Goal: Information Seeking & Learning: Learn about a topic

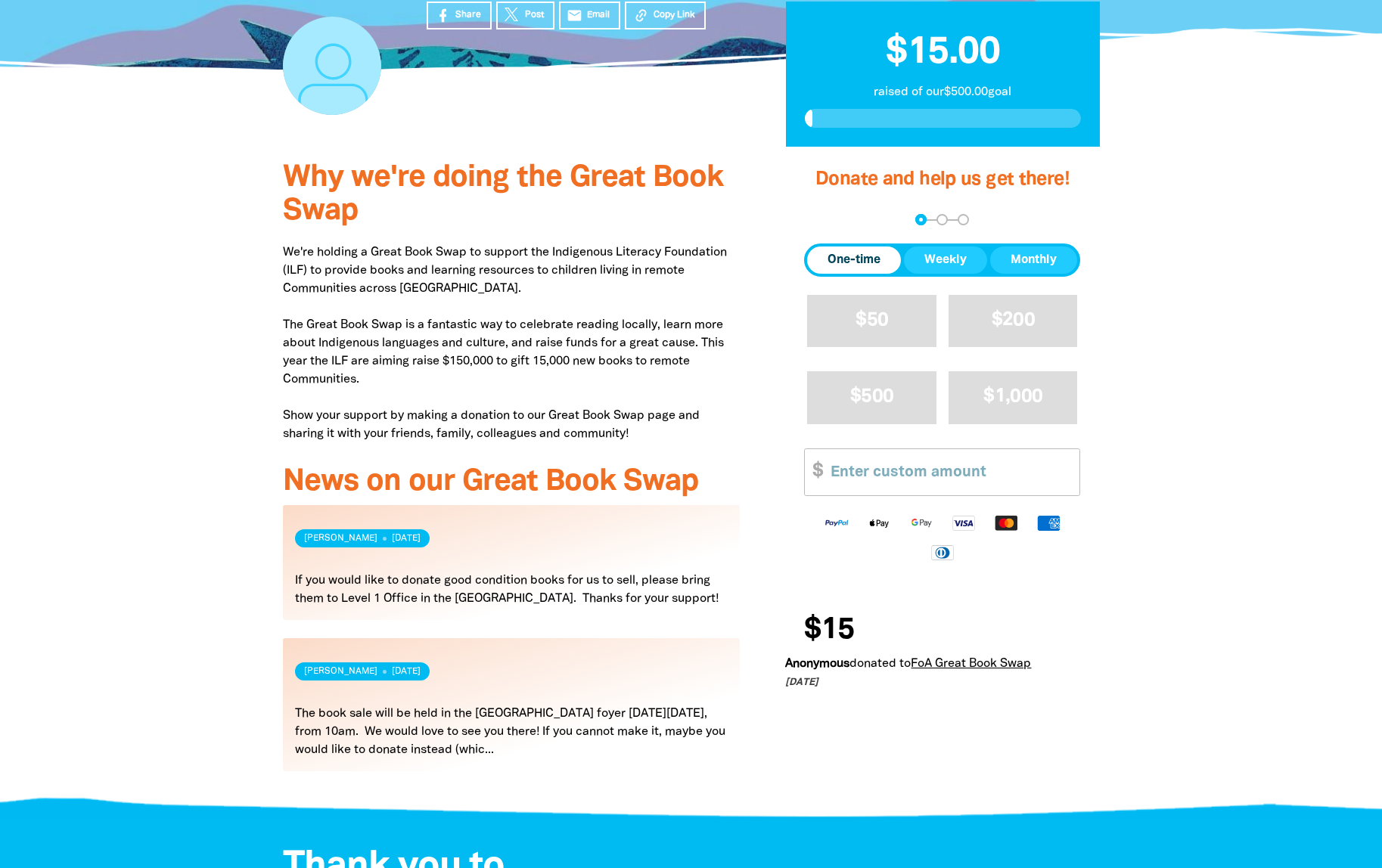
scroll to position [368, 0]
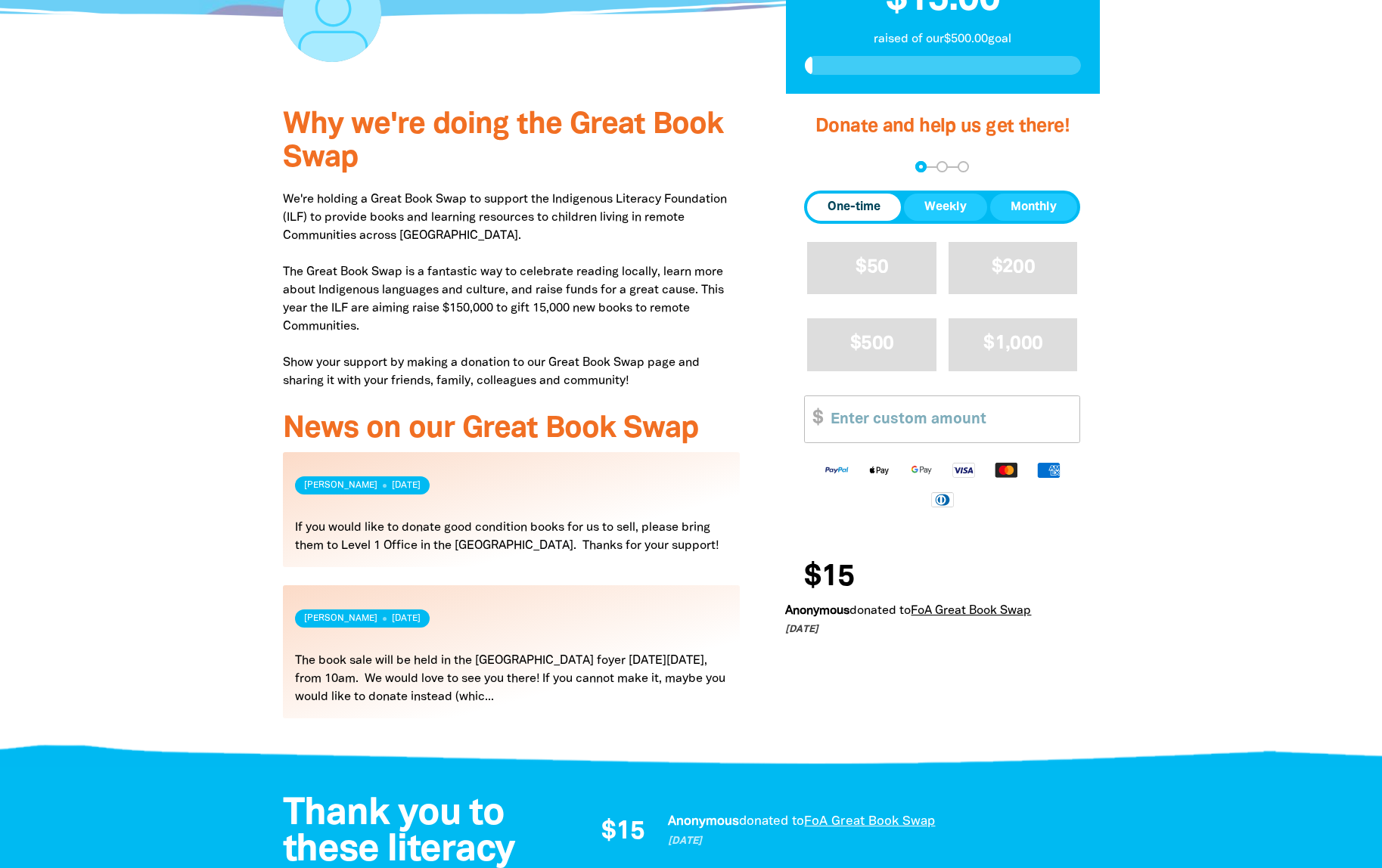
click at [477, 261] on p "We're holding a Great Book Swap to support the Indigenous Literacy Foundation (…" at bounding box center [511, 290] width 458 height 200
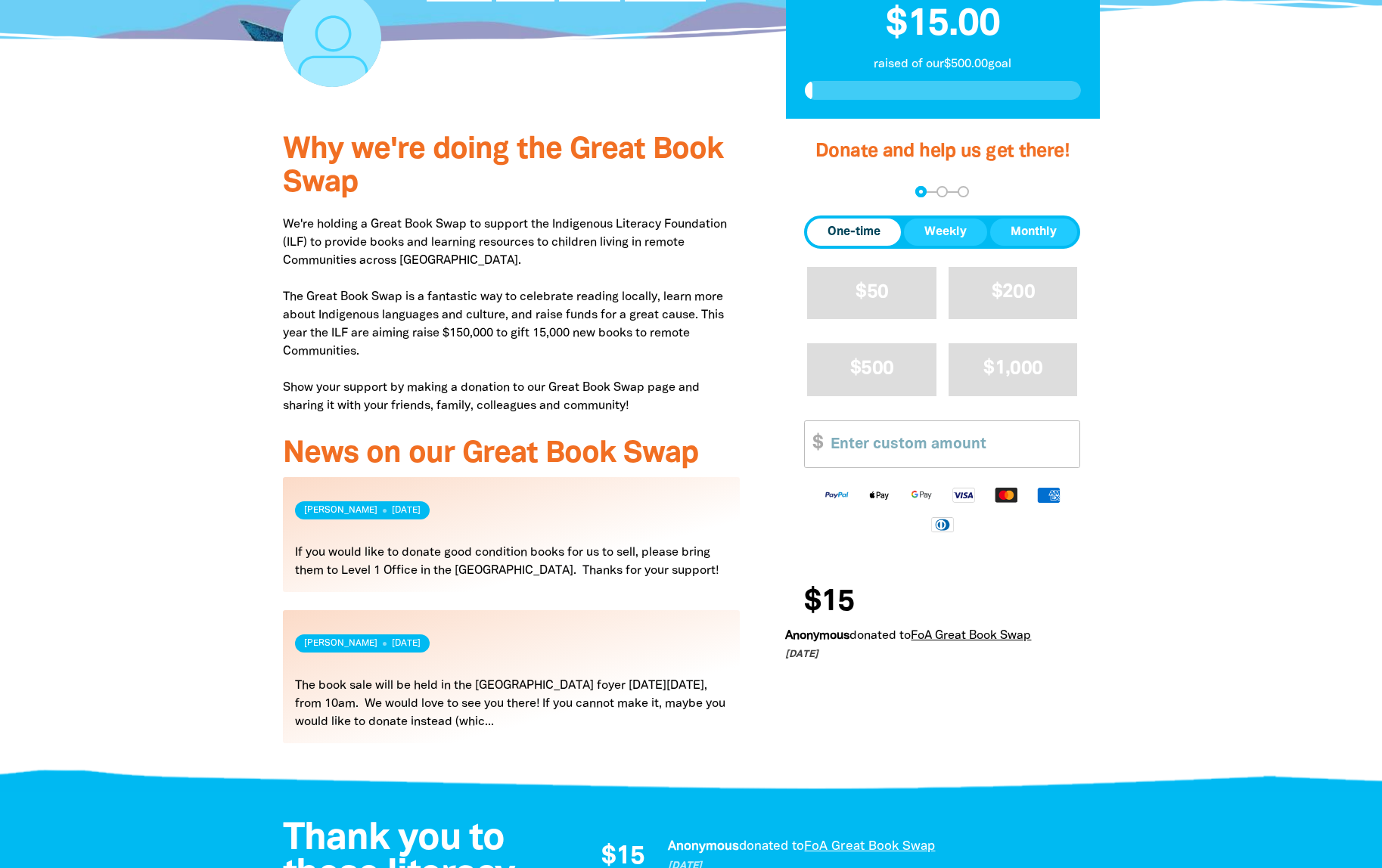
scroll to position [323, 0]
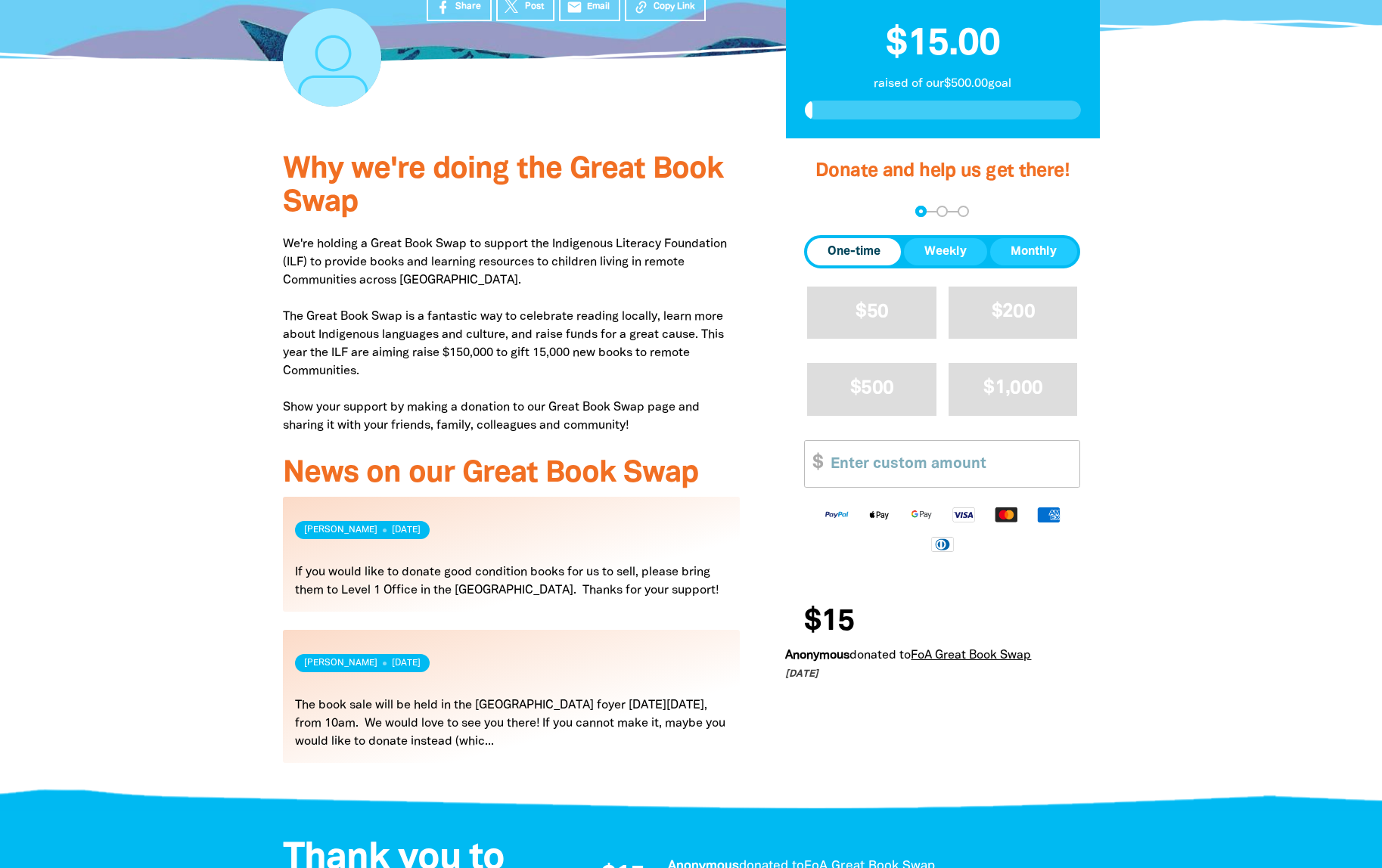
click at [495, 250] on p "We're holding a Great Book Swap to support the Indigenous Literacy Foundation (…" at bounding box center [511, 334] width 458 height 200
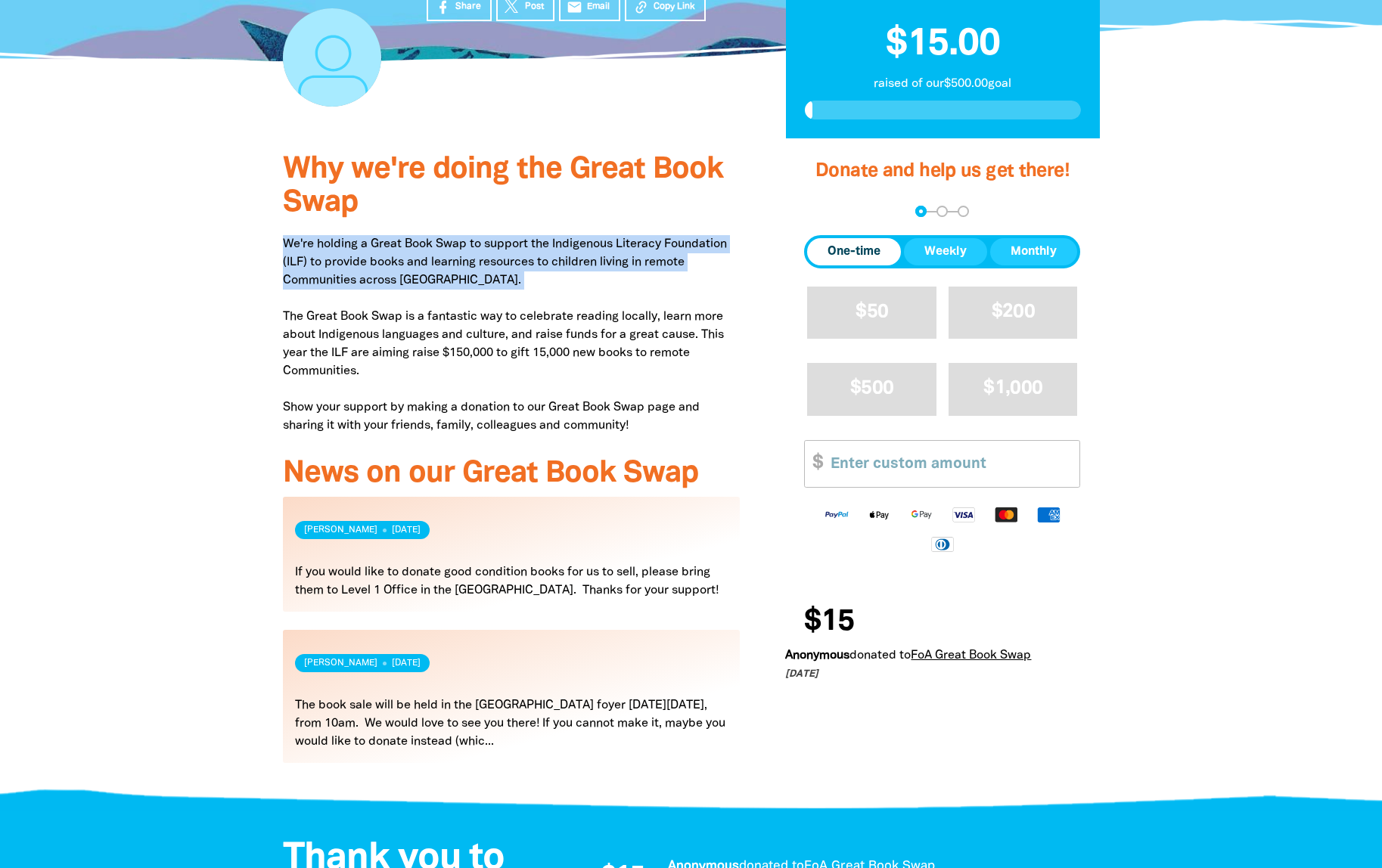
drag, startPoint x: 284, startPoint y: 242, endPoint x: 458, endPoint y: 292, distance: 181.0
click at [458, 292] on p "We're holding a Great Book Swap to support the Indigenous Literacy Foundation (…" at bounding box center [511, 334] width 458 height 200
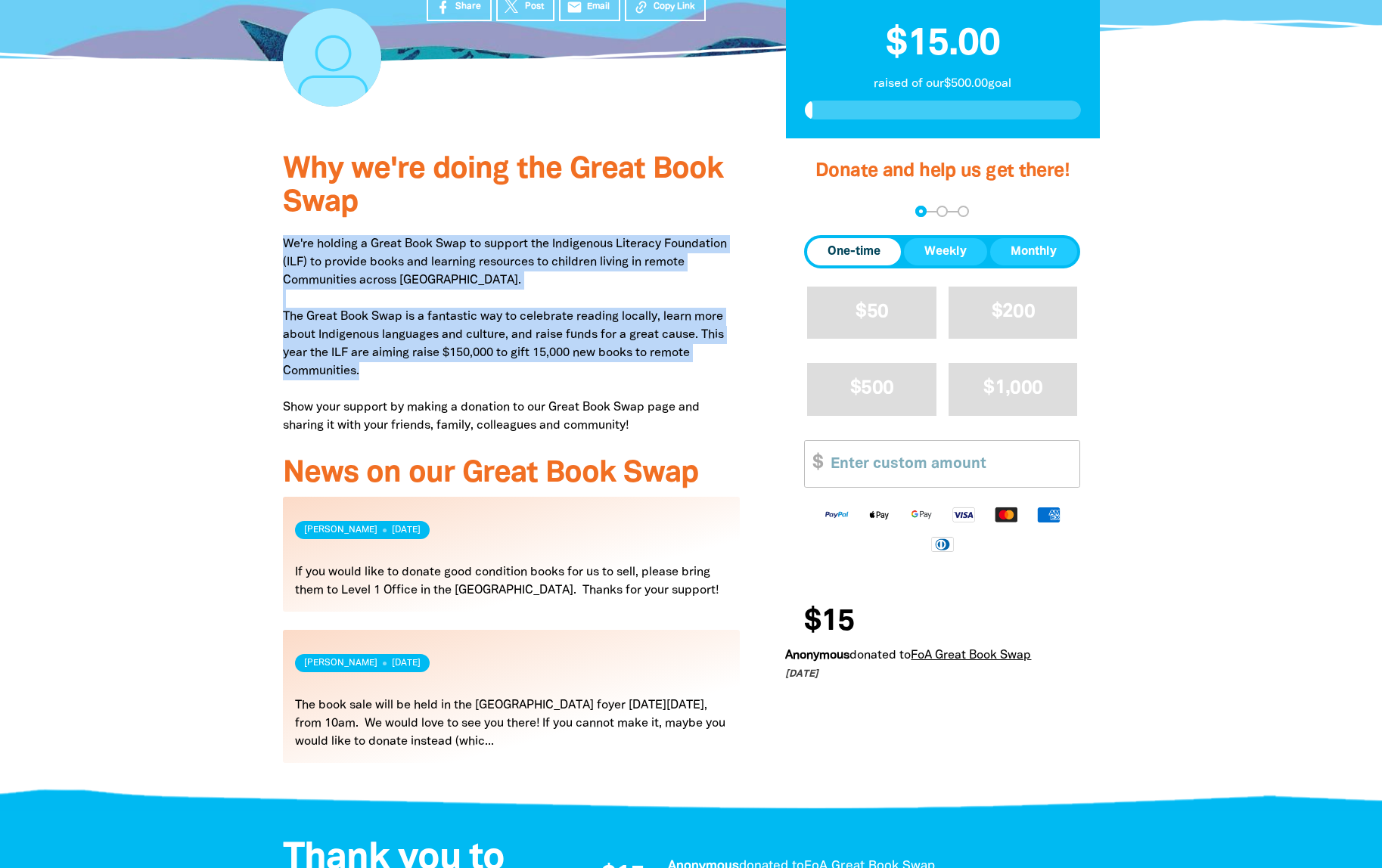
click at [388, 375] on p "We're holding a Great Book Swap to support the Indigenous Literacy Foundation (…" at bounding box center [511, 334] width 458 height 200
copy p "We're holding a Great Book Swap to support the Indigenous Literacy Foundation (…"
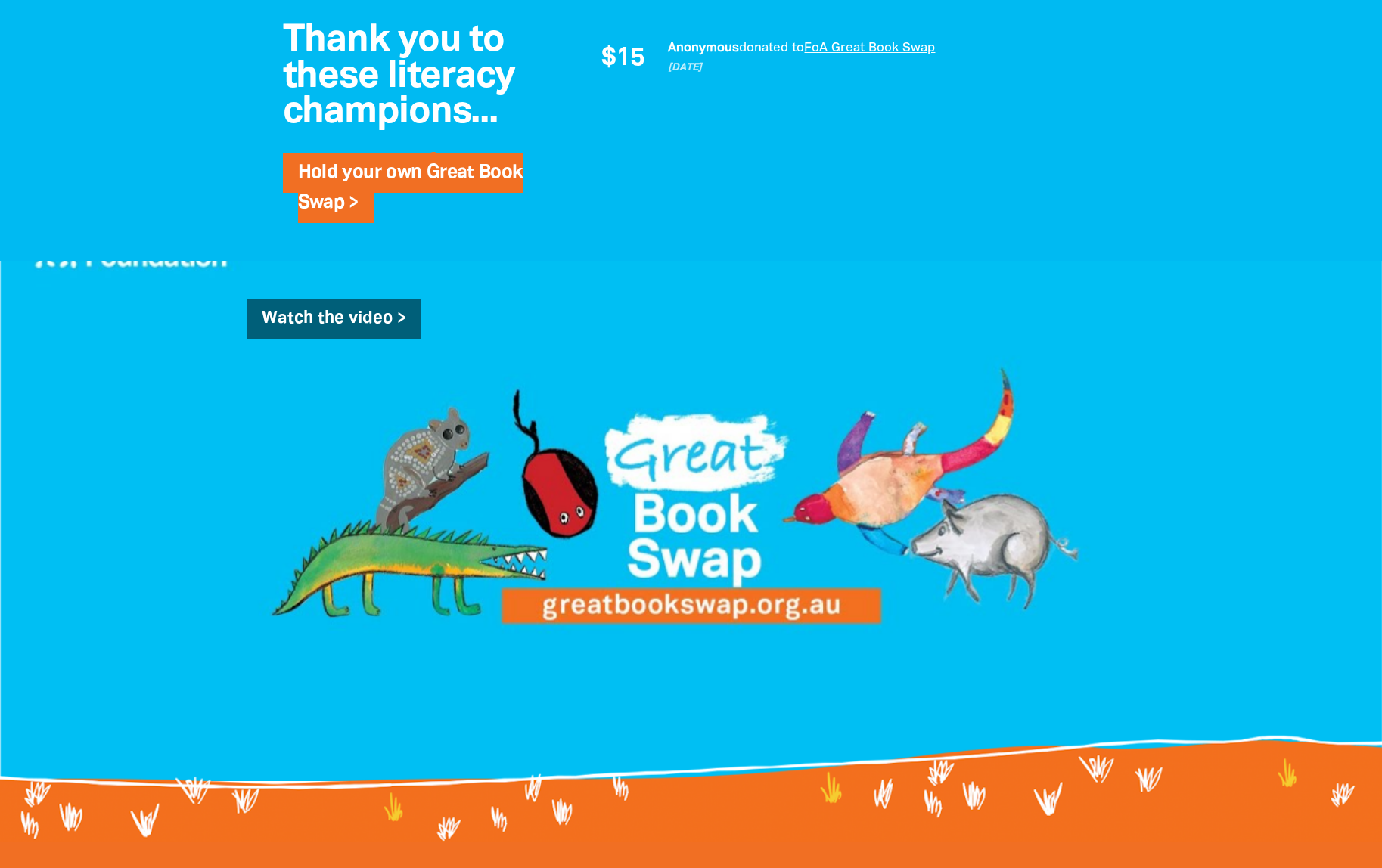
scroll to position [1060, 0]
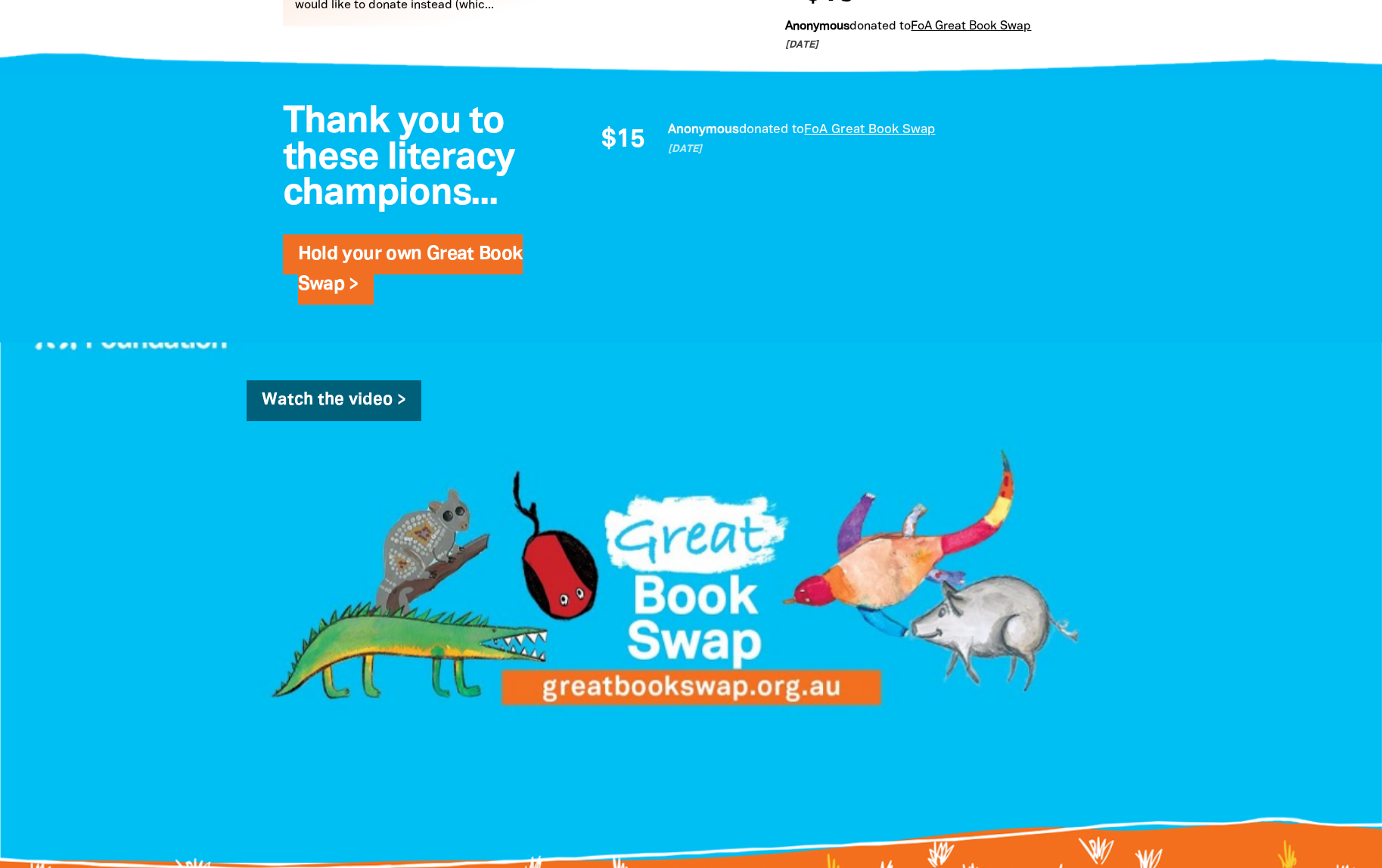
click at [600, 107] on div "$15 Anonymous donated to FoA Great Book Swap 10 days ago You are currently on p…" at bounding box center [834, 140] width 529 height 71
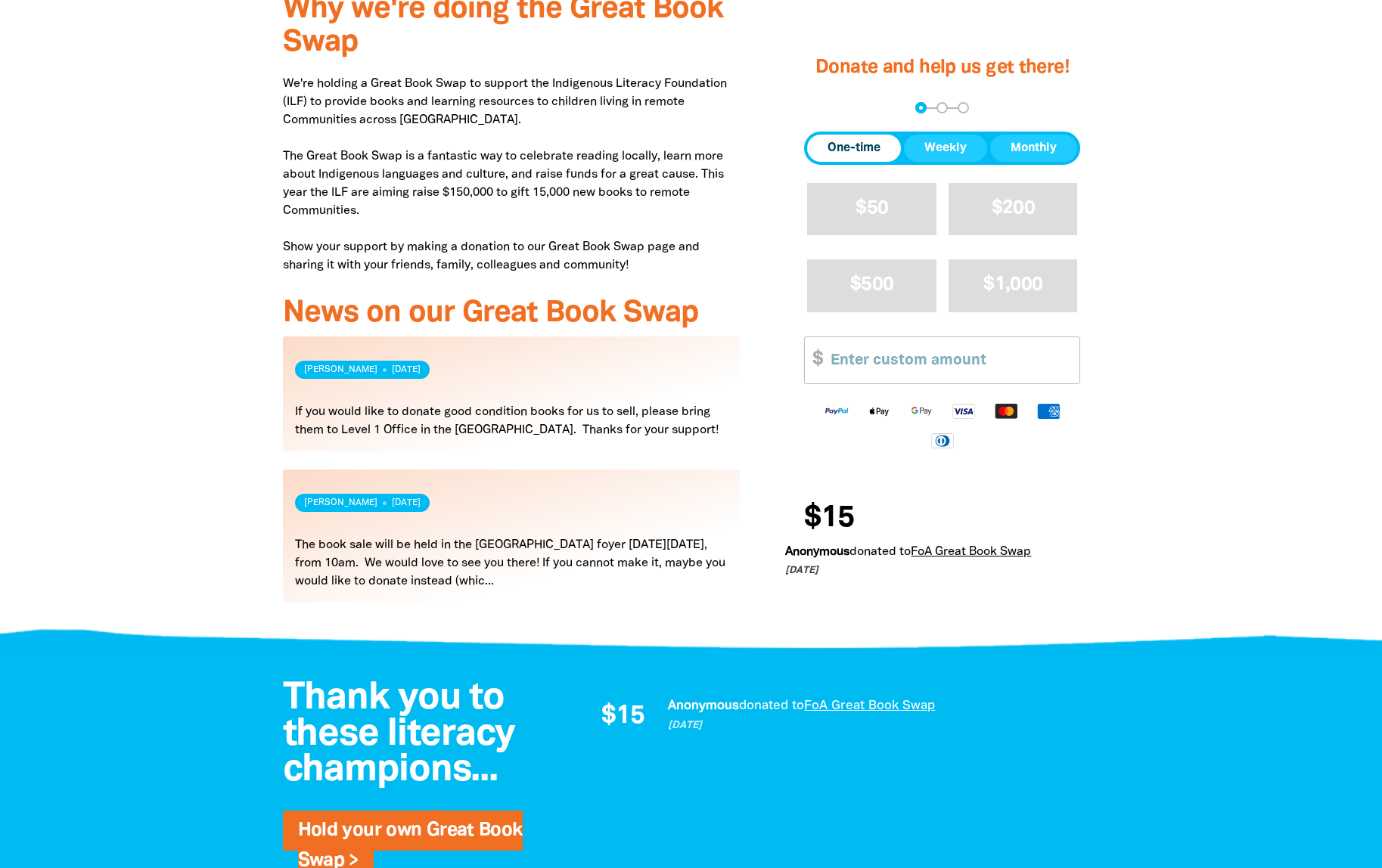
scroll to position [495, 0]
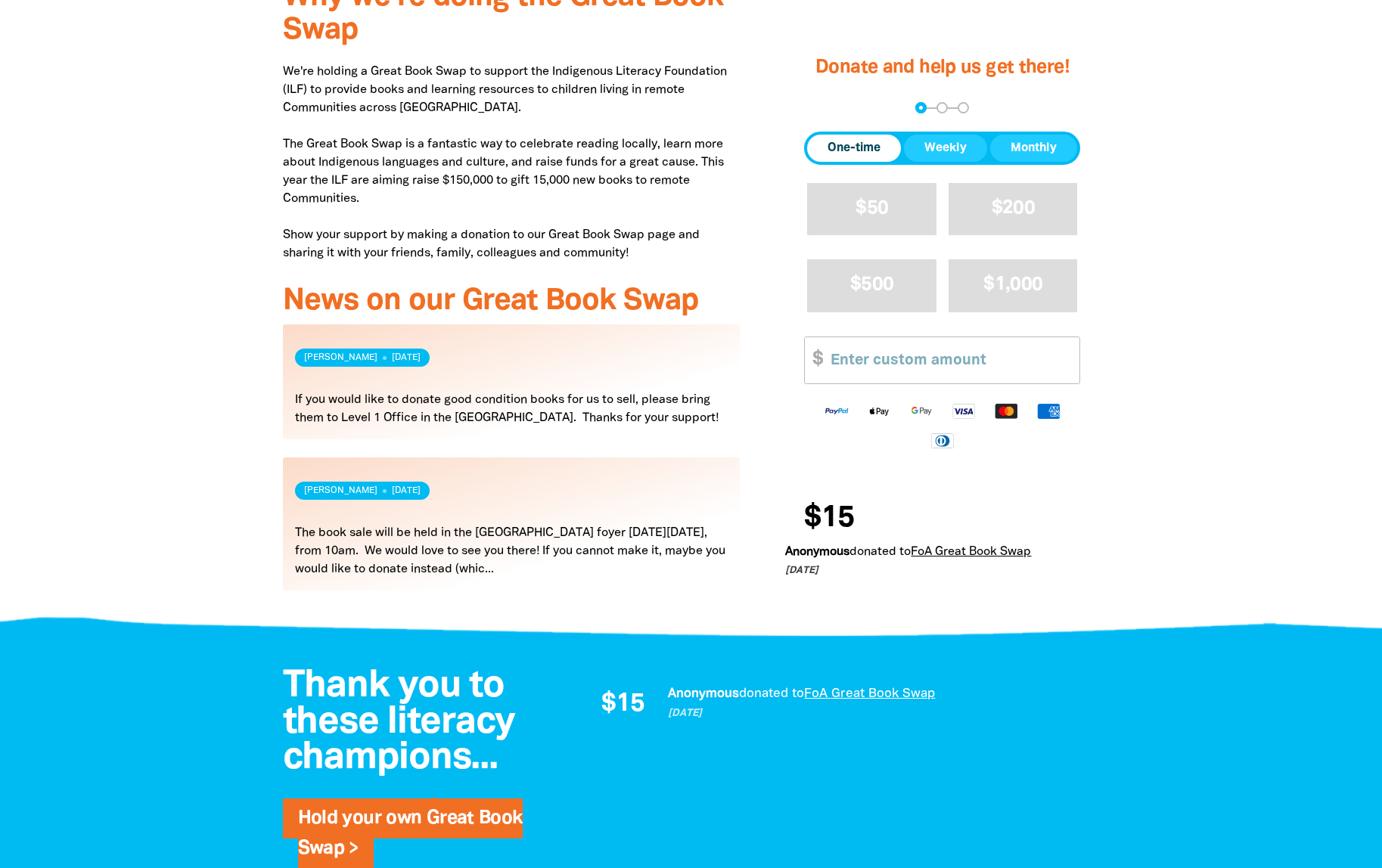
click at [481, 535] on link "Read more" at bounding box center [511, 524] width 458 height 133
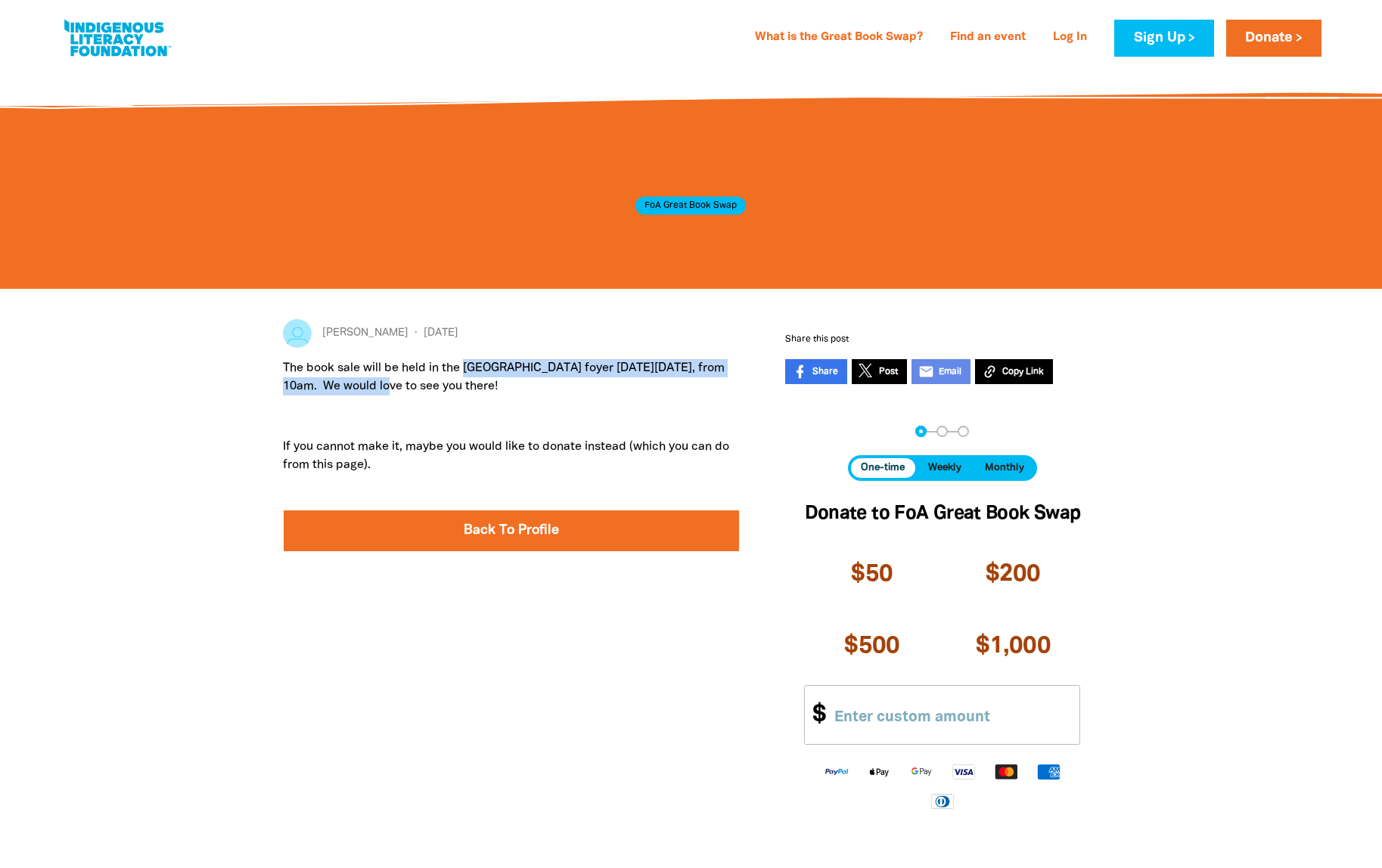
drag, startPoint x: 468, startPoint y: 369, endPoint x: 414, endPoint y: 386, distance: 56.6
click at [414, 386] on p "The book sale will be held in the Arts West building foyer on Tuesday 2nd Septe…" at bounding box center [511, 377] width 458 height 36
copy p "Arts West building foyer on Tuesday 2nd September, from 10am."
click at [127, 48] on link at bounding box center [117, 38] width 114 height 46
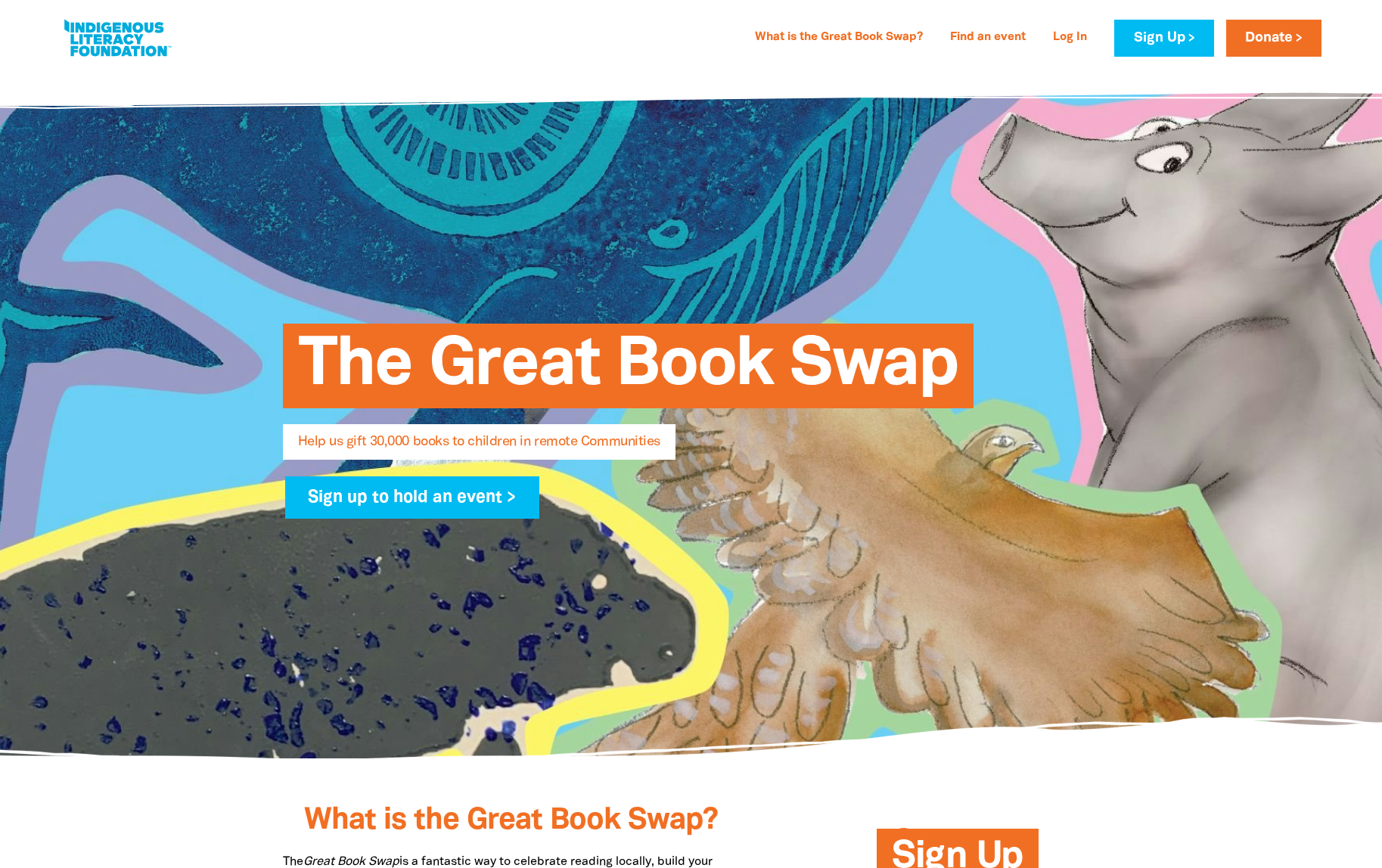
click at [118, 38] on link at bounding box center [117, 38] width 114 height 46
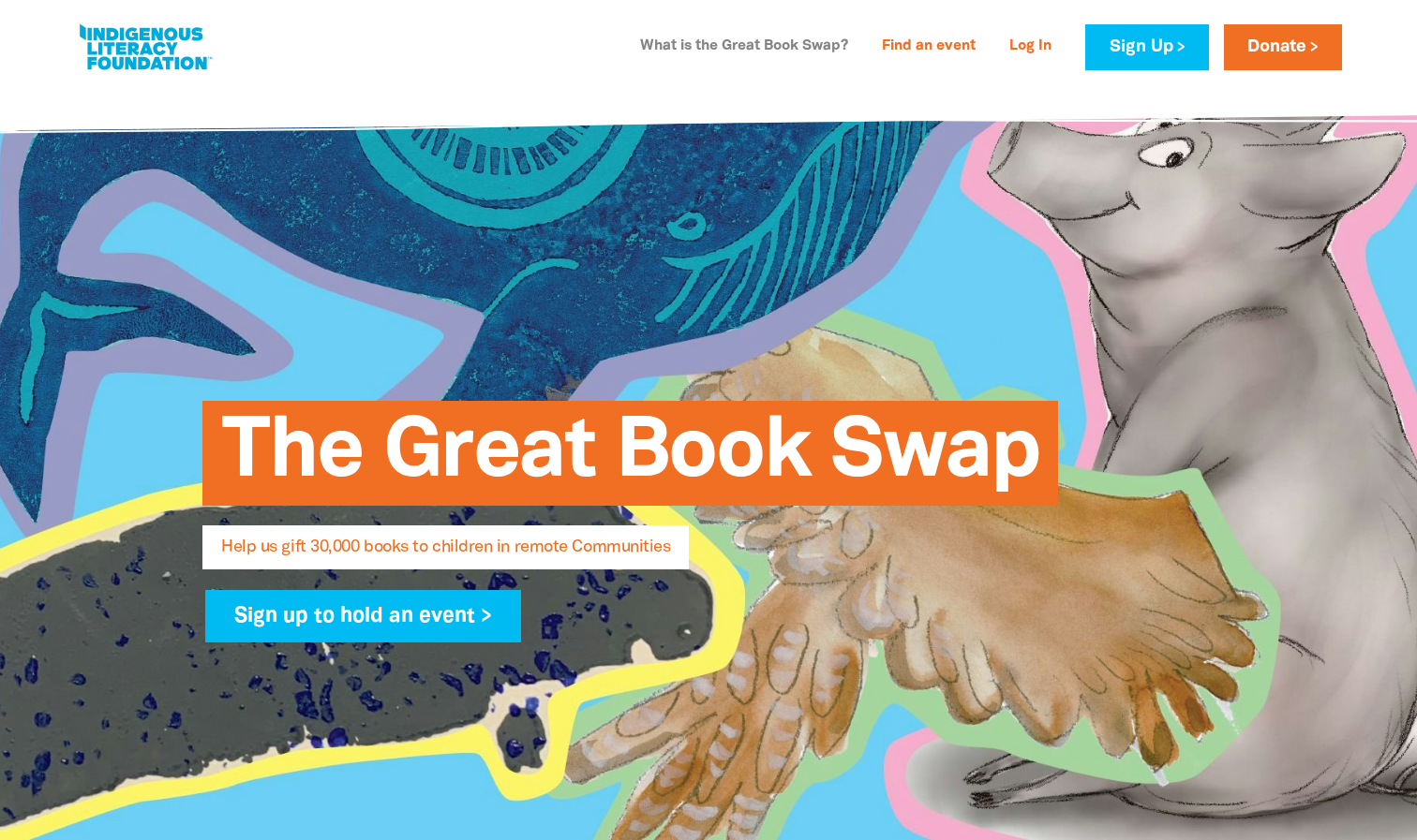
click at [742, 35] on link "What is the Great Book Swap?" at bounding box center [744, 47] width 230 height 30
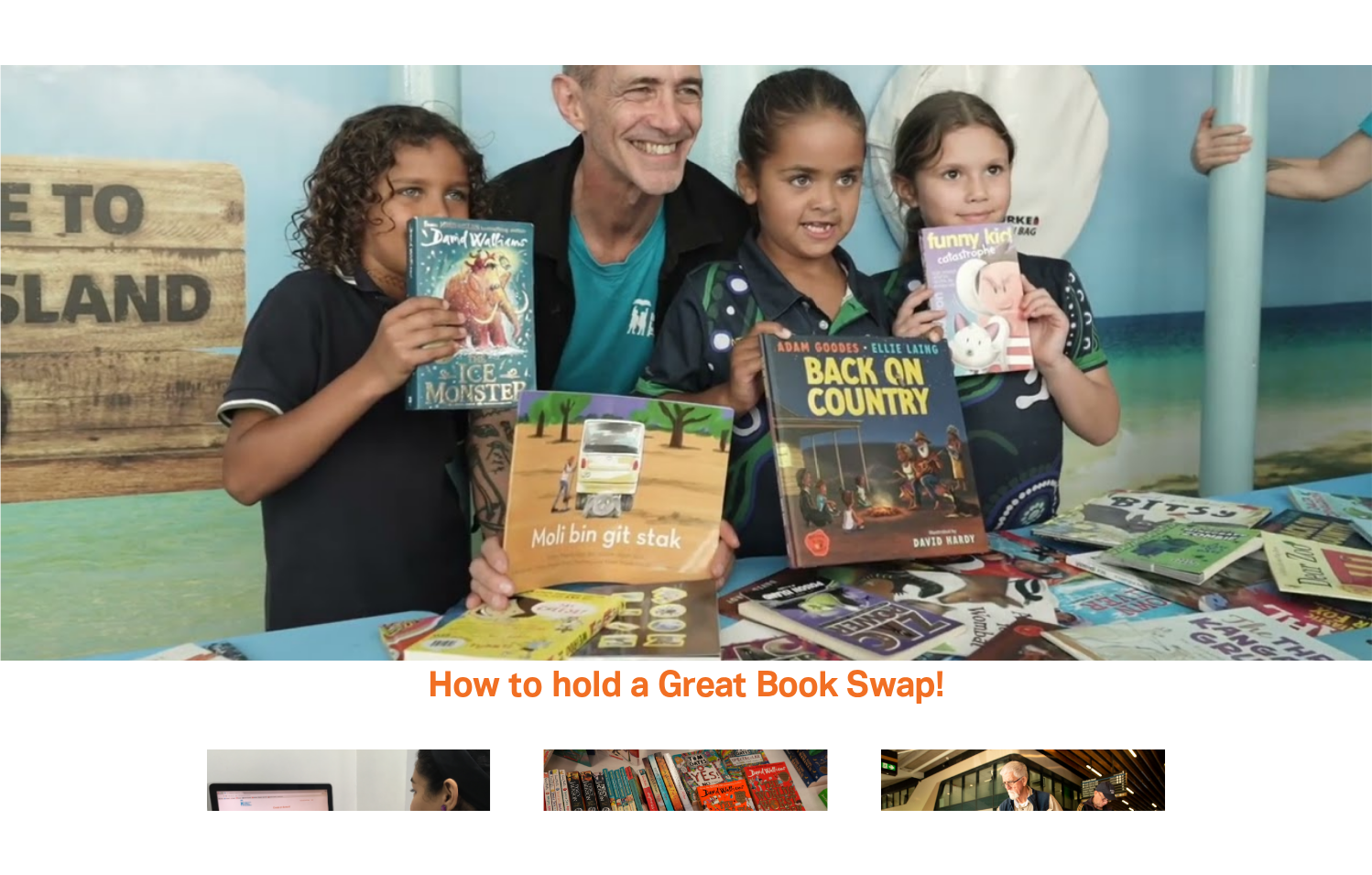
scroll to position [3058, 0]
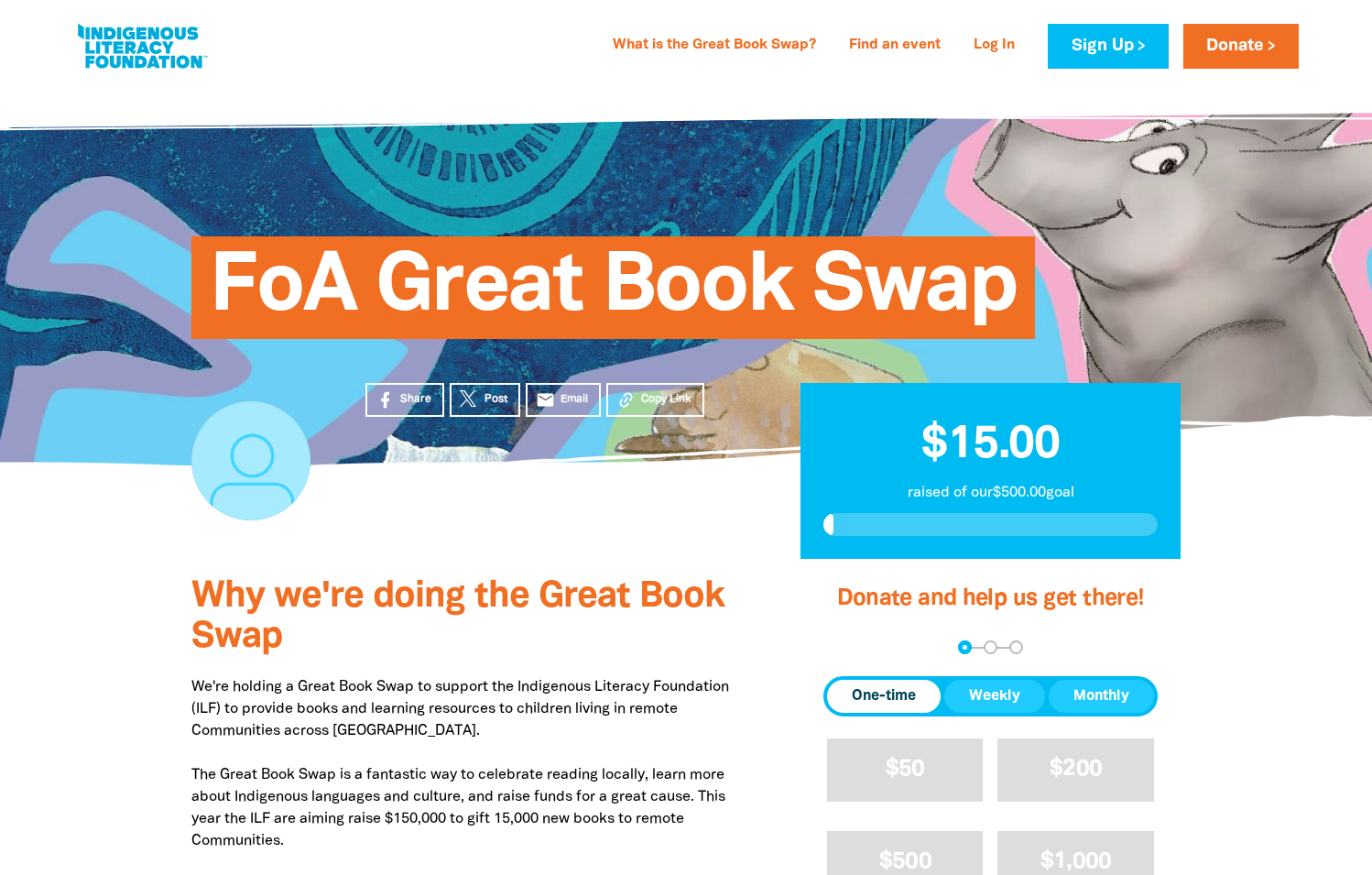
scroll to position [600, 0]
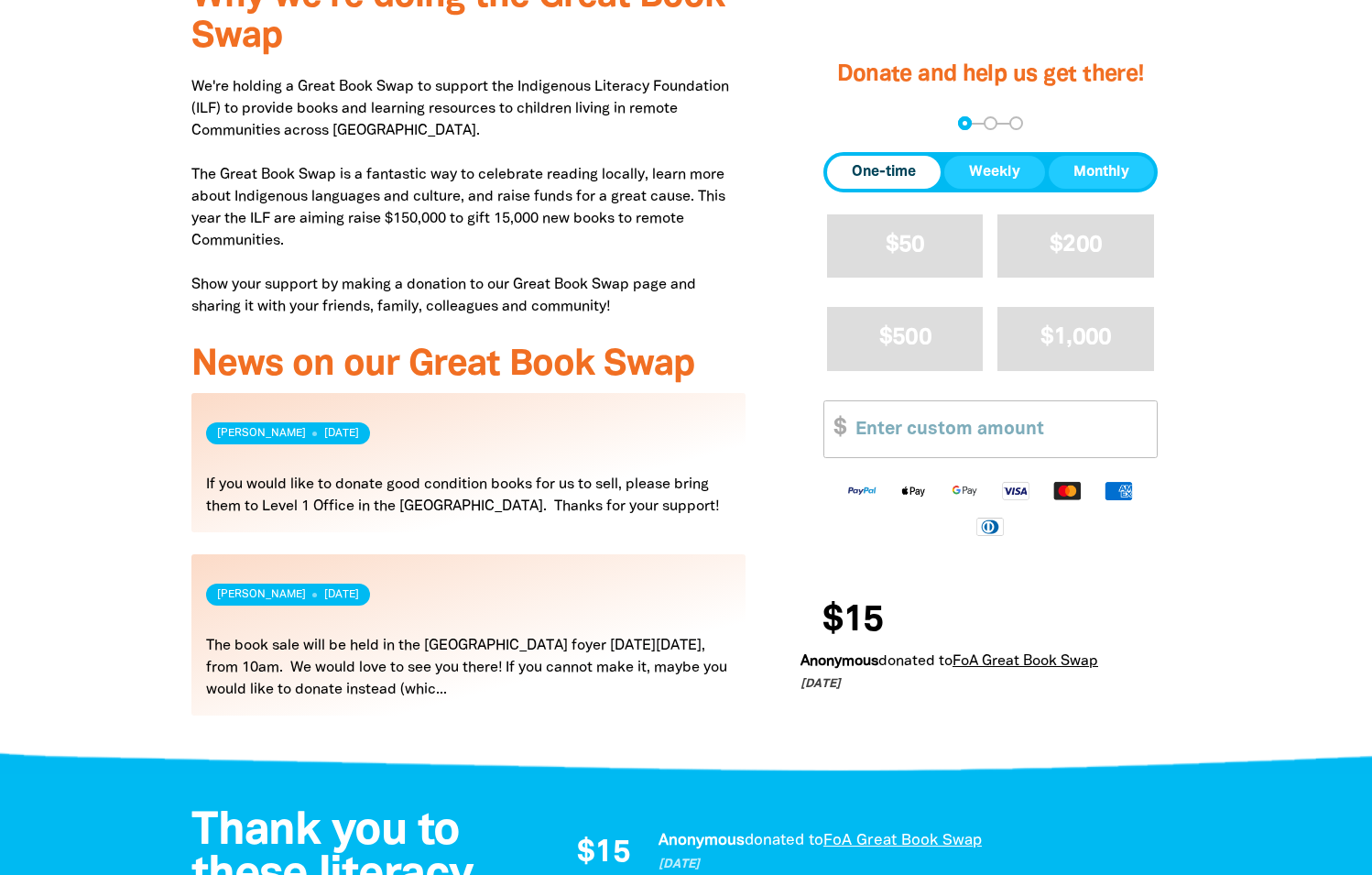
click at [379, 462] on link "Read more" at bounding box center [468, 462] width 554 height 139
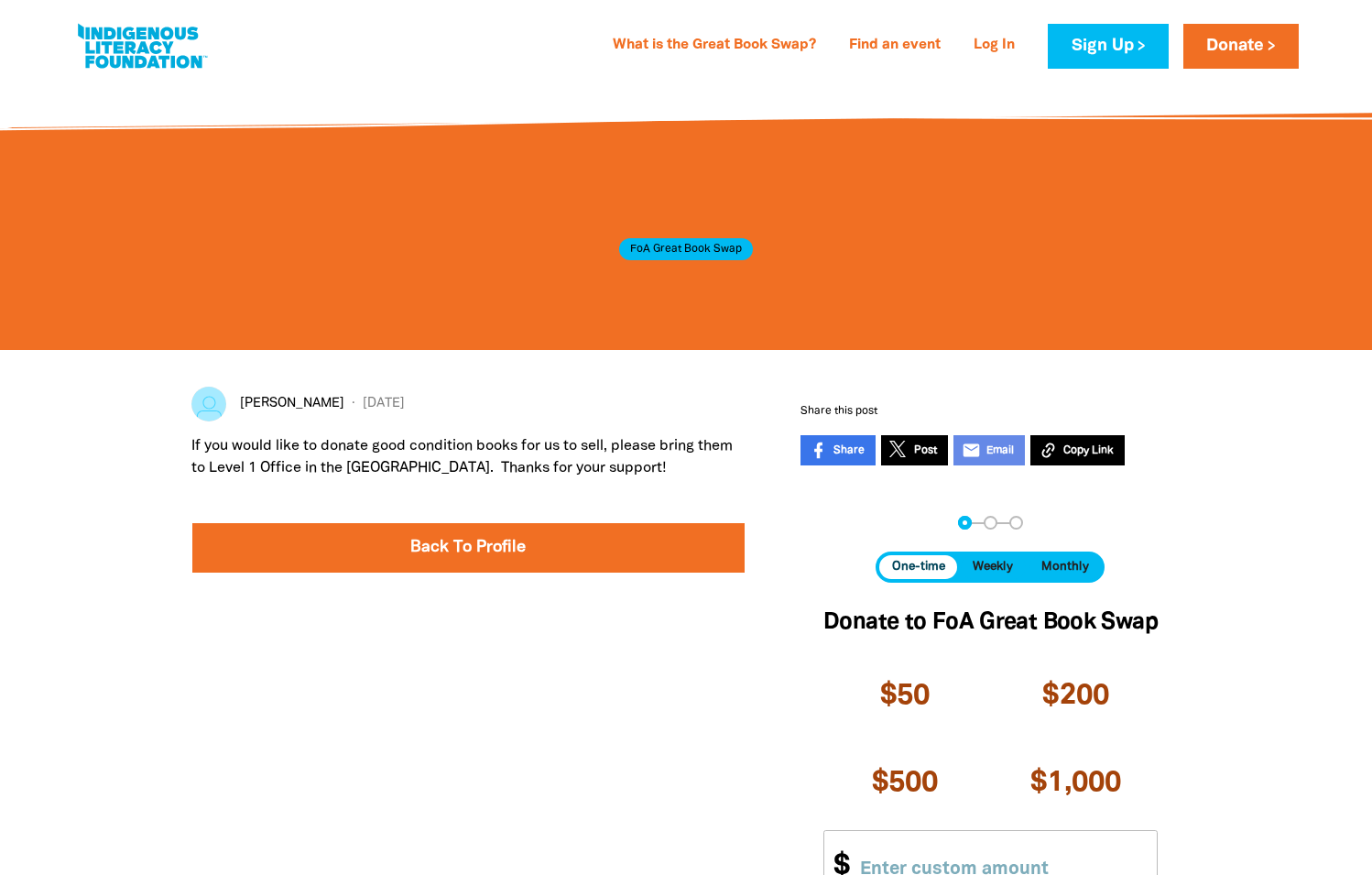
click at [252, 408] on link at bounding box center [268, 404] width 153 height 35
